Goal: Use online tool/utility

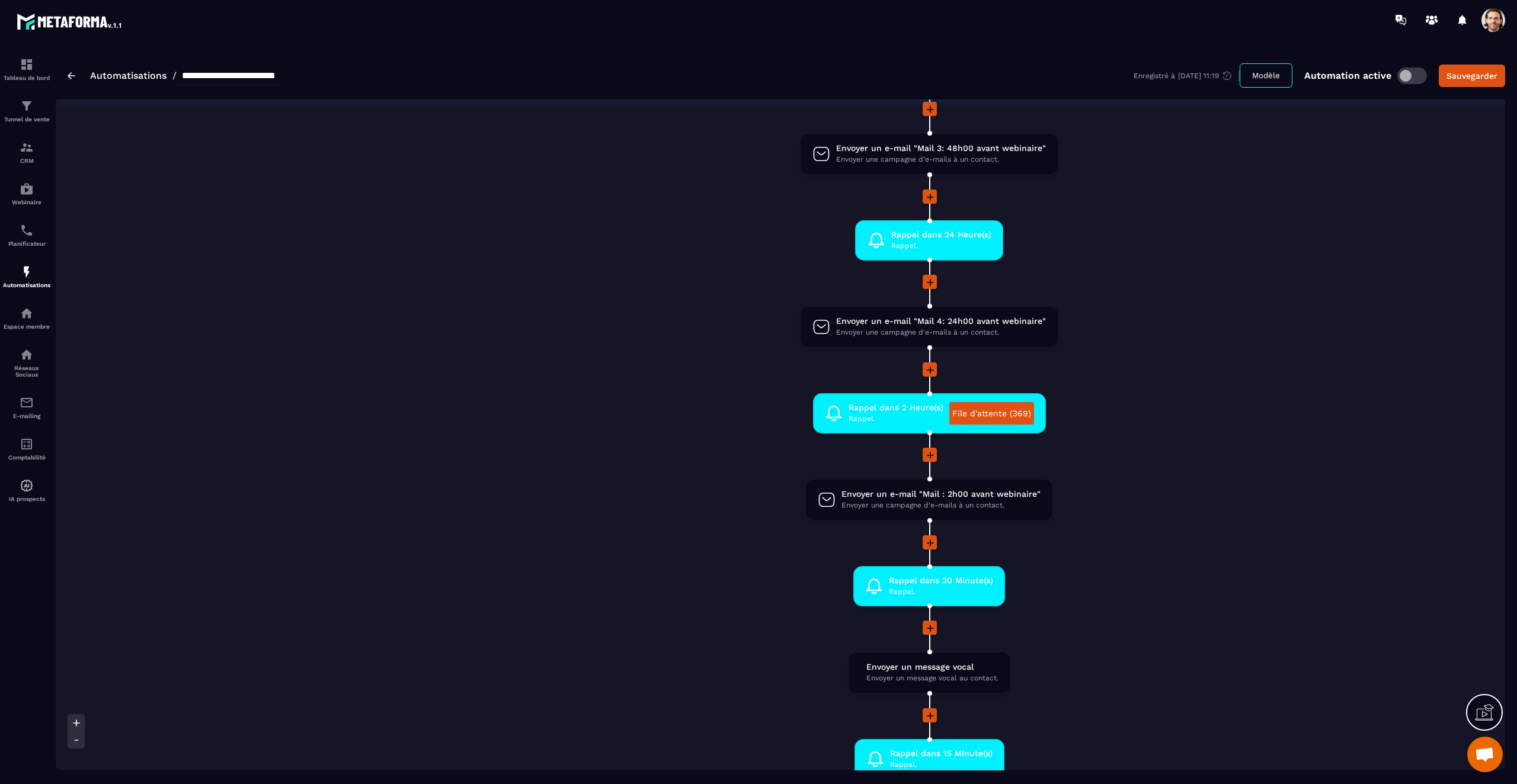
scroll to position [479, 0]
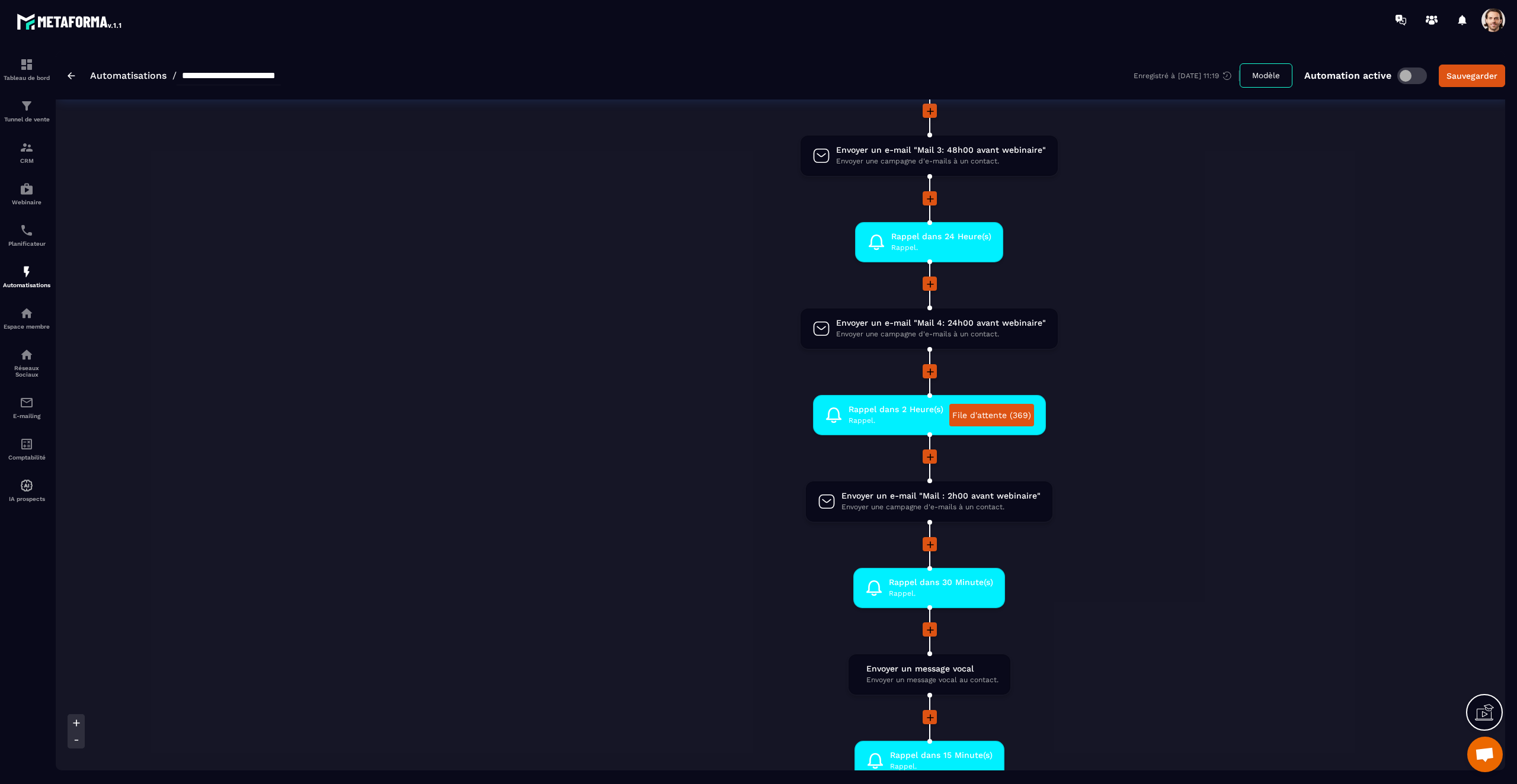
click at [702, 367] on div at bounding box center [928, 372] width 1747 height 16
